Goal: Communication & Community: Answer question/provide support

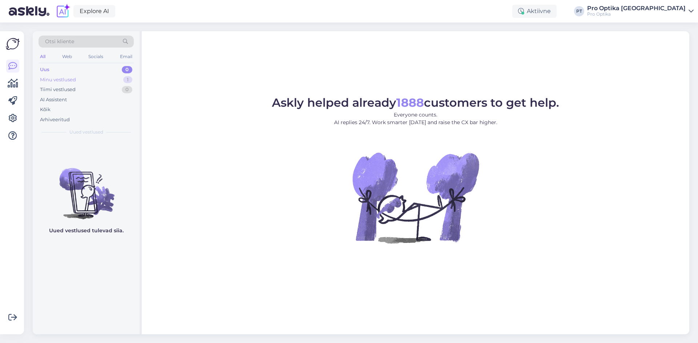
click at [73, 80] on div "Minu vestlused" at bounding box center [58, 79] width 36 height 7
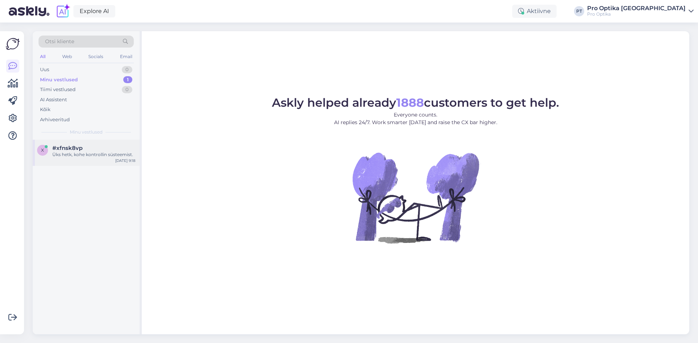
click at [102, 158] on div "x #xfnsk8vp Üks hetk, kohe kontrollin süsteemist. [DATE] 9:18" at bounding box center [86, 153] width 107 height 26
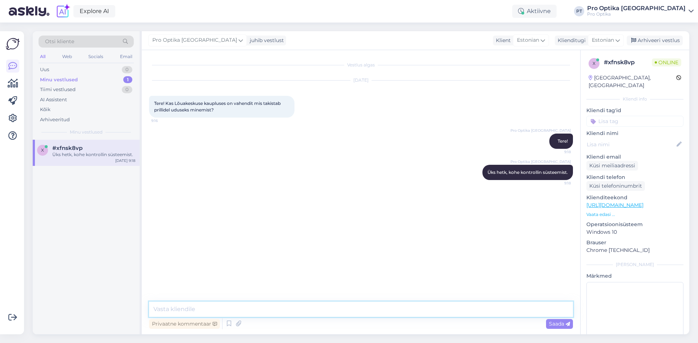
click at [271, 309] on textarea at bounding box center [361, 309] width 424 height 15
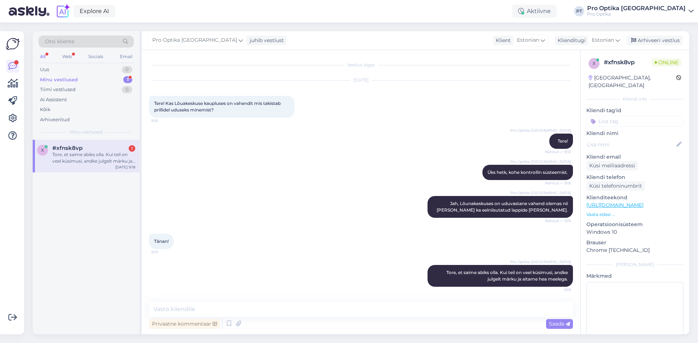
click at [107, 160] on div "Tore, et saime abiks olla. Kui teil on veel küsimusi, andke julgelt märku ja ai…" at bounding box center [93, 157] width 83 height 13
click at [203, 313] on textarea at bounding box center [361, 309] width 424 height 15
click at [65, 60] on div "Web" at bounding box center [67, 56] width 13 height 9
click at [97, 155] on div "Tore, et saime abiks olla. Kui teil on veel küsimusi, andke julgelt märku ja ai…" at bounding box center [93, 157] width 83 height 13
click at [42, 57] on div "All" at bounding box center [43, 56] width 8 height 9
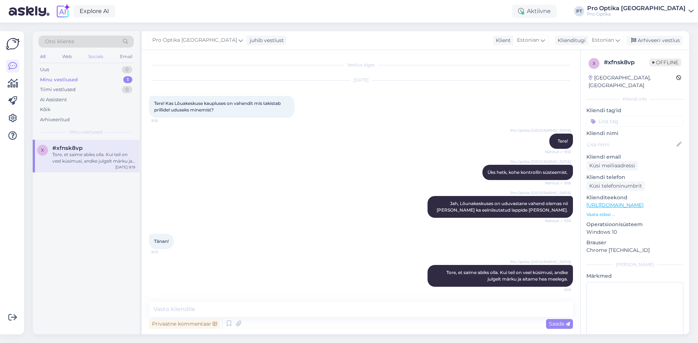
click at [94, 58] on div "Socials" at bounding box center [96, 56] width 18 height 9
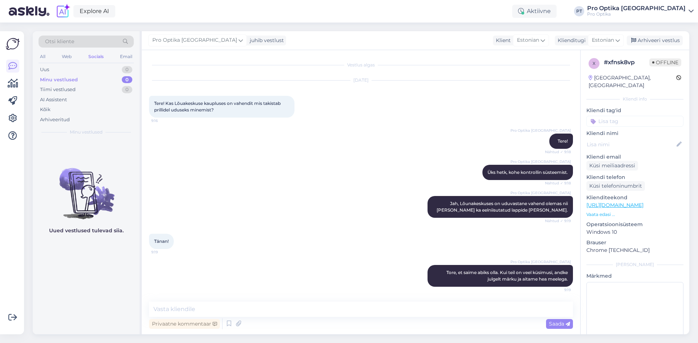
click at [86, 78] on div "Minu vestlused 0" at bounding box center [86, 80] width 95 height 10
